Goal: Information Seeking & Learning: Learn about a topic

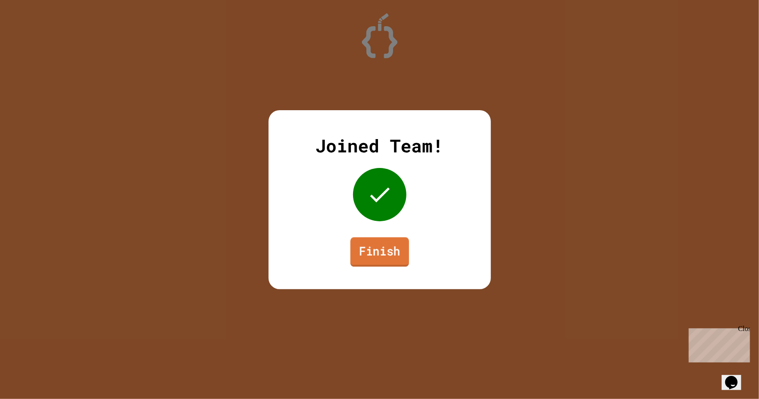
click at [398, 256] on link "Finish" at bounding box center [379, 251] width 59 height 29
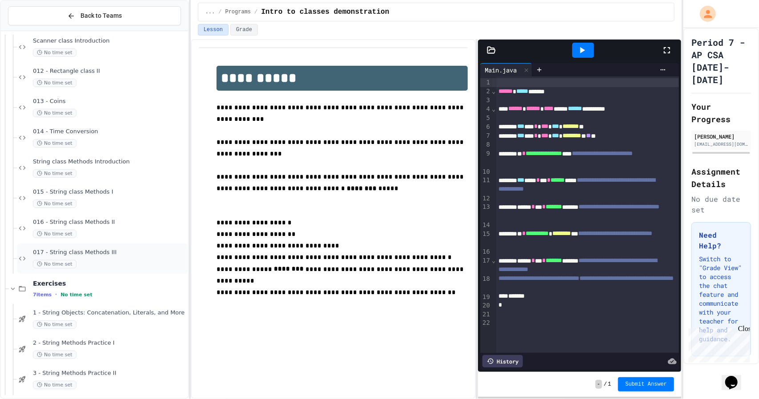
scroll to position [309, 0]
click at [140, 316] on span "1 - String Objects: Concatenation, Literals, and More" at bounding box center [109, 315] width 153 height 8
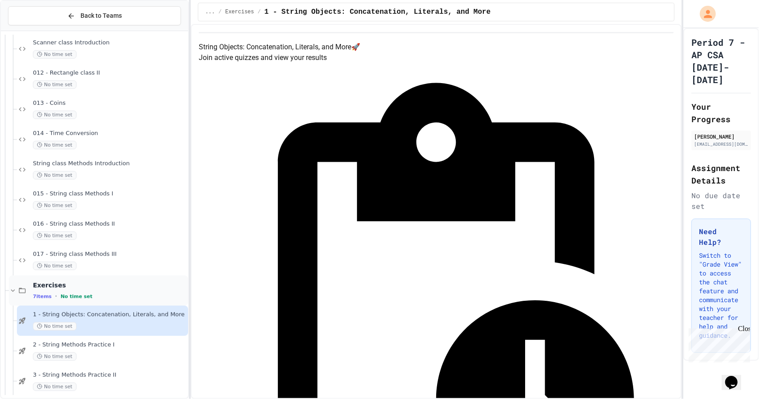
click at [129, 292] on div "Exercises 7 items • No time set" at bounding box center [109, 290] width 153 height 19
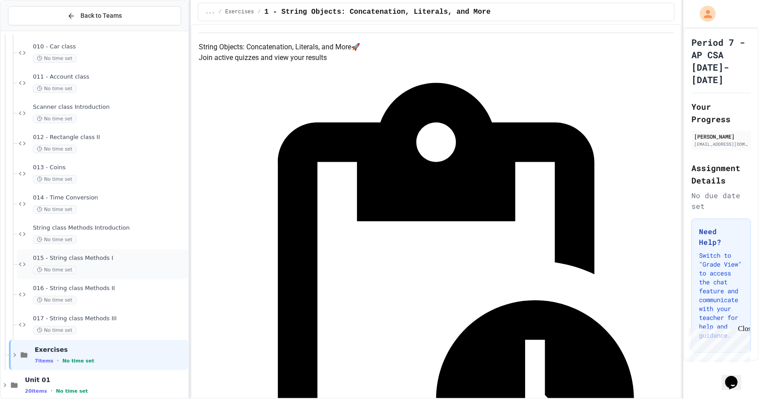
click at [114, 253] on div "015 - String class Methods I No time set" at bounding box center [102, 264] width 171 height 30
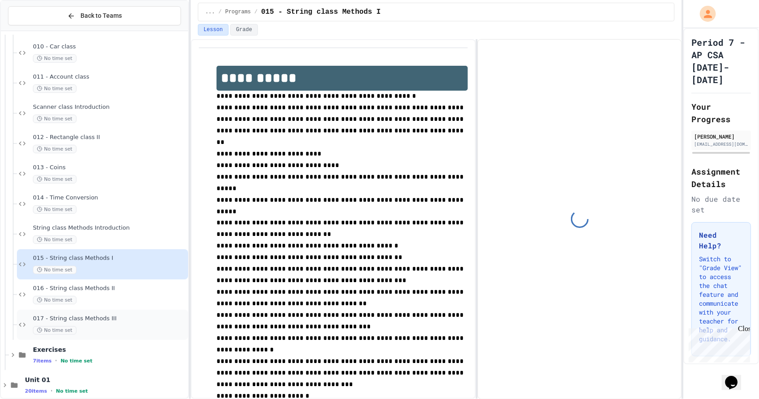
click at [142, 320] on span "017 - String class Methods III" at bounding box center [109, 319] width 153 height 8
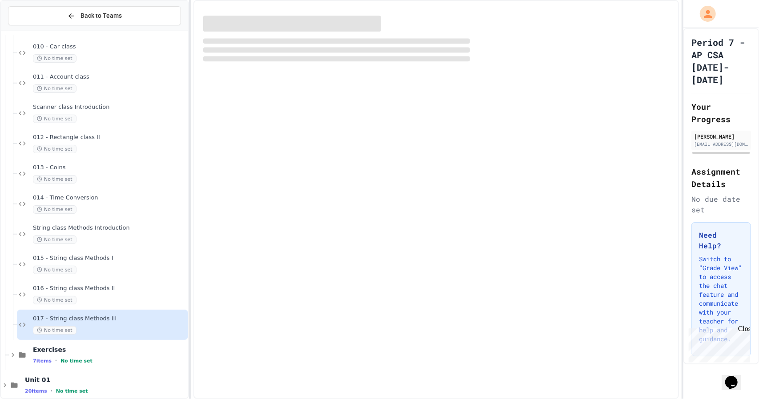
scroll to position [254, 0]
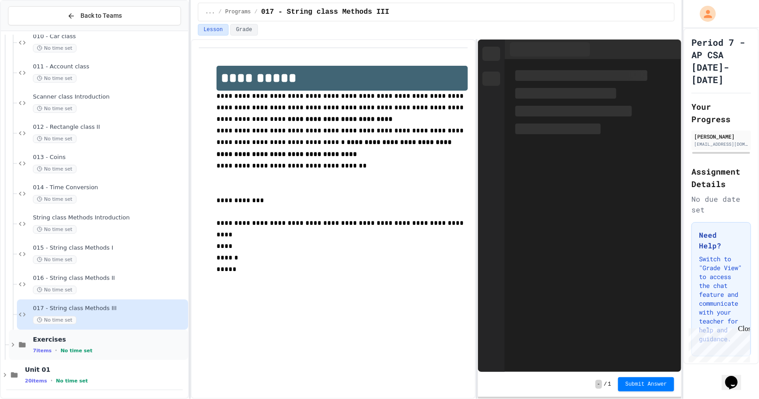
click at [153, 341] on span "Exercises" at bounding box center [109, 340] width 153 height 8
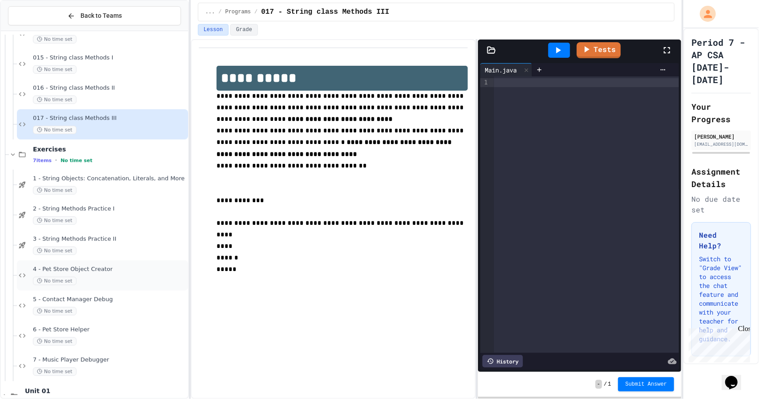
scroll to position [466, 0]
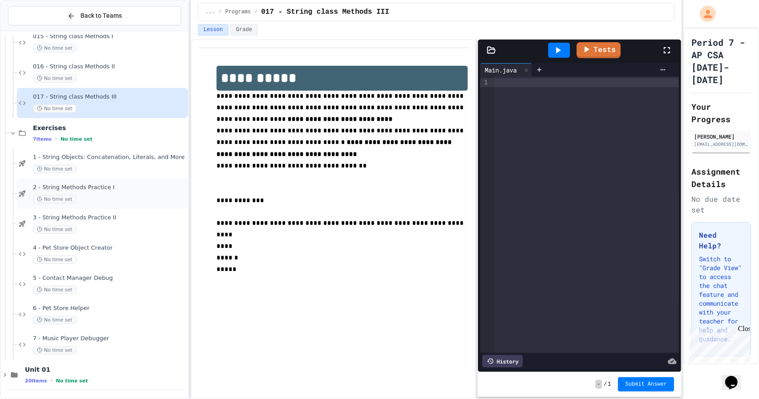
click at [99, 198] on div "No time set" at bounding box center [109, 199] width 153 height 8
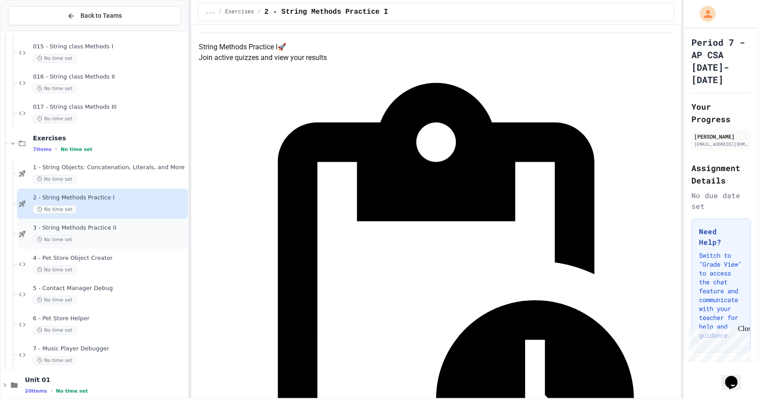
click at [115, 228] on span "3 - String Methods Practice II" at bounding box center [109, 229] width 153 height 8
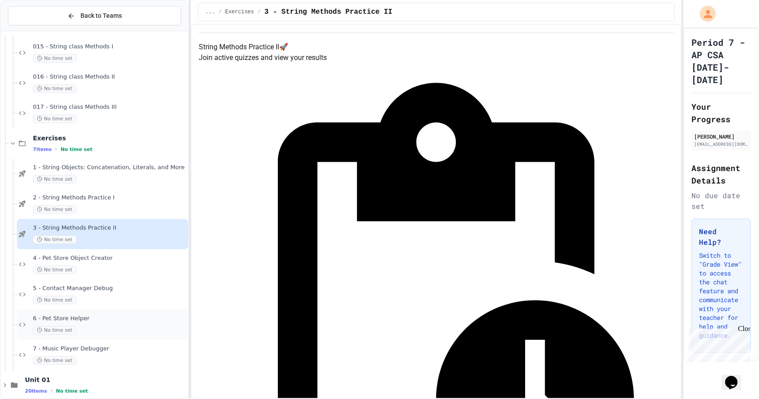
click at [93, 338] on div "6 - Pet Store Helper No time set" at bounding box center [102, 325] width 171 height 30
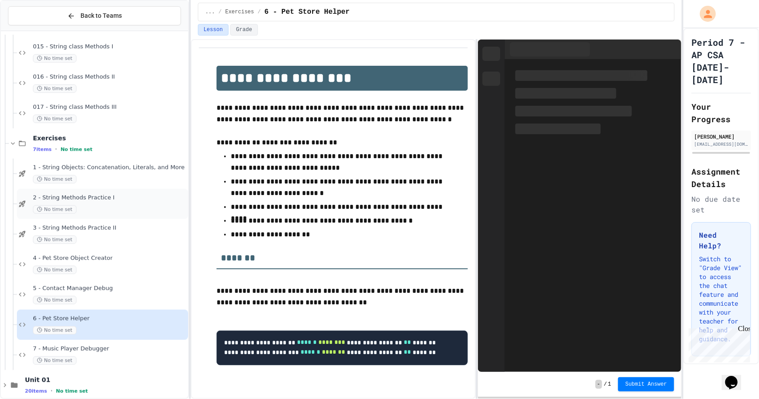
click at [76, 202] on div "2 - String Methods Practice I No time set" at bounding box center [109, 204] width 153 height 20
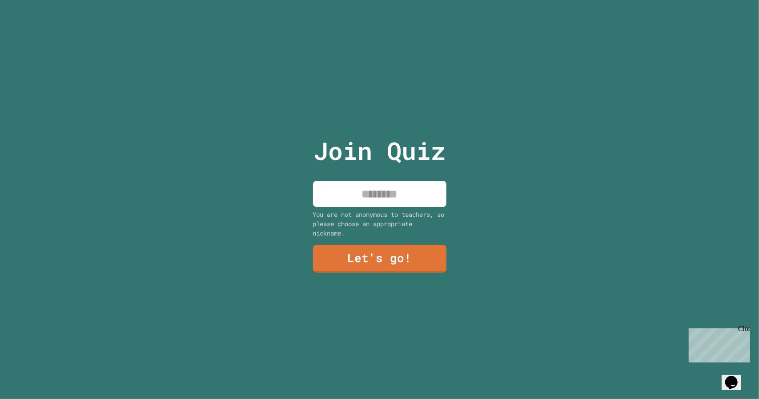
click at [392, 198] on input at bounding box center [379, 194] width 133 height 26
type input "**********"
click at [338, 285] on div "**********" at bounding box center [380, 199] width 150 height 399
click at [325, 253] on link "Let's go!" at bounding box center [379, 259] width 133 height 28
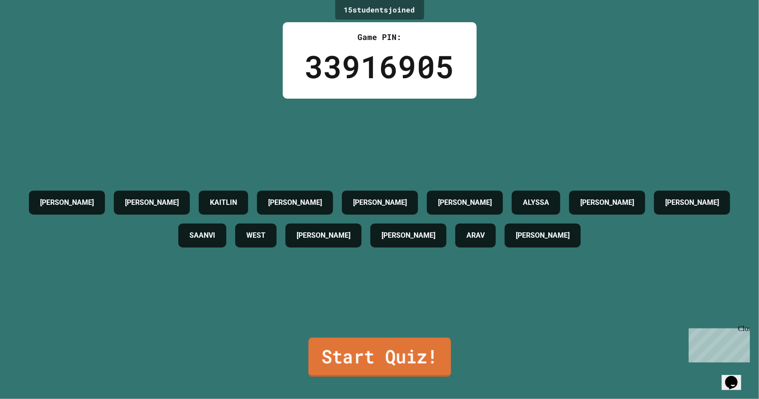
click at [414, 354] on link "Start Quiz!" at bounding box center [379, 357] width 143 height 39
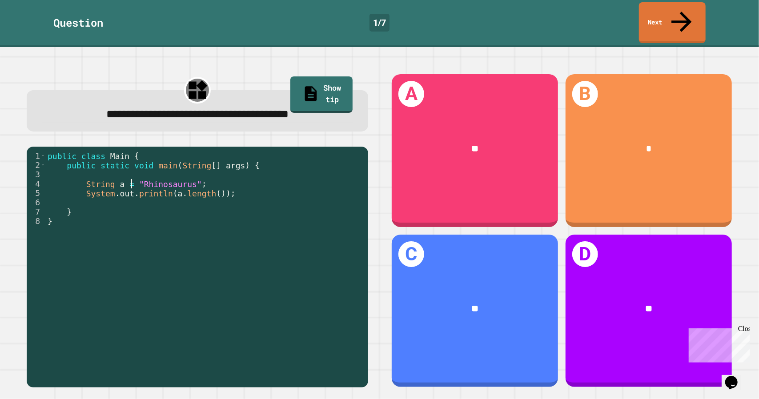
click at [131, 164] on div "public class Main { public static void main ( String [ ] args ) { String a = "R…" at bounding box center [205, 277] width 318 height 252
drag, startPoint x: 135, startPoint y: 165, endPoint x: 150, endPoint y: 168, distance: 15.5
click at [150, 168] on div "public class Main { public static void main ( String [ ] args ) { String a = "R…" at bounding box center [205, 277] width 318 height 252
type textarea "**********"
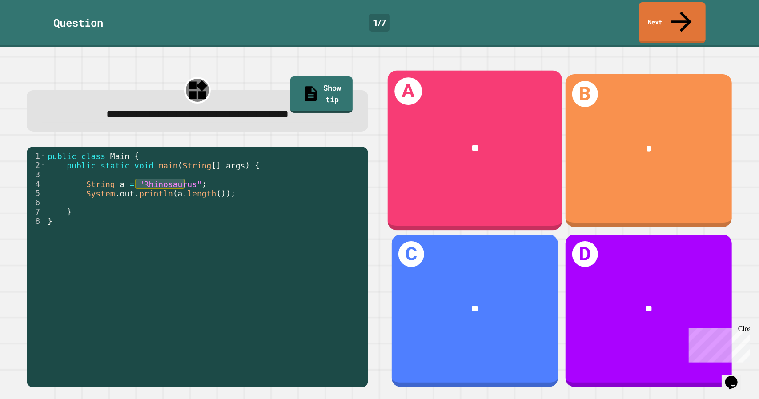
click at [431, 149] on div "**" at bounding box center [474, 148] width 175 height 52
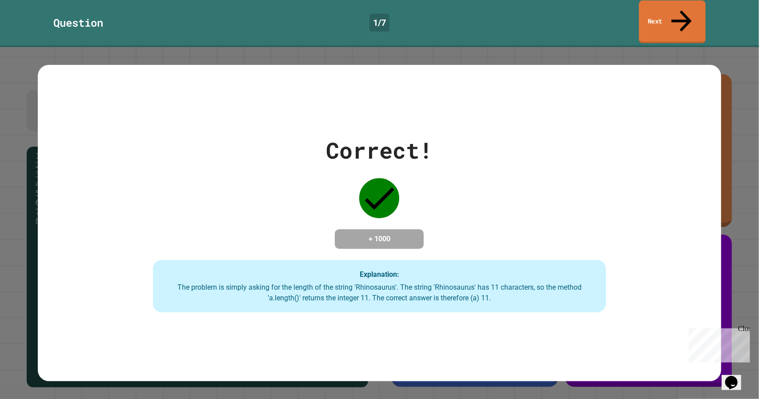
click at [688, 12] on link "Next" at bounding box center [672, 21] width 67 height 43
